Goal: Find specific page/section: Find specific page/section

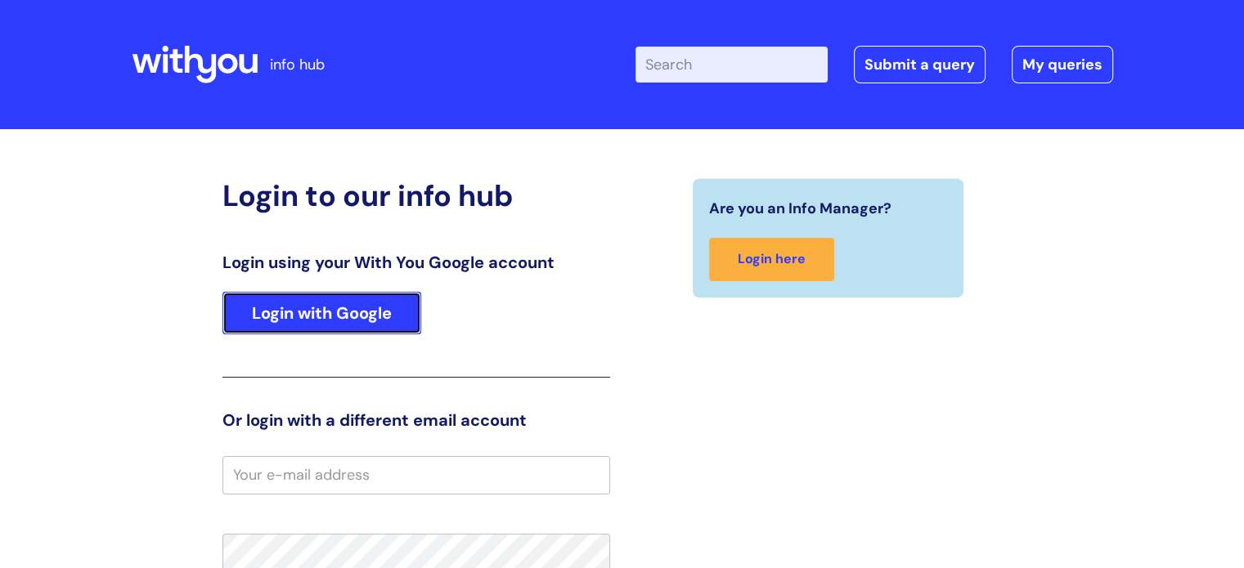
click at [263, 305] on link "Login with Google" at bounding box center [321, 313] width 199 height 43
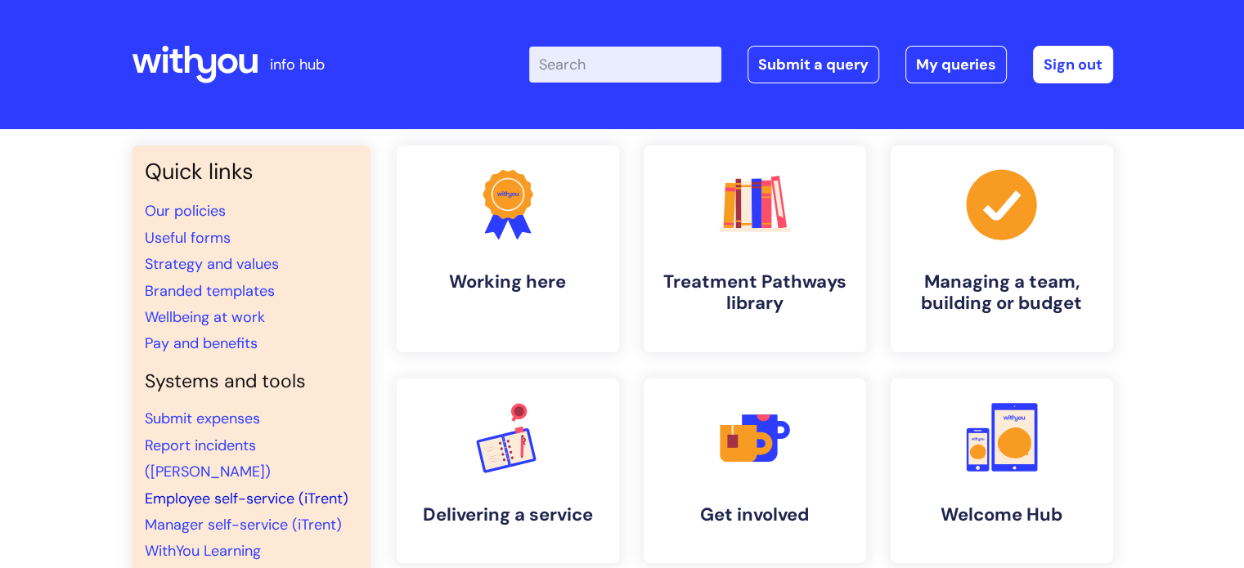
click at [258, 489] on link "Employee self-service (iTrent)" at bounding box center [247, 499] width 204 height 20
